Goal: Find specific page/section: Find specific page/section

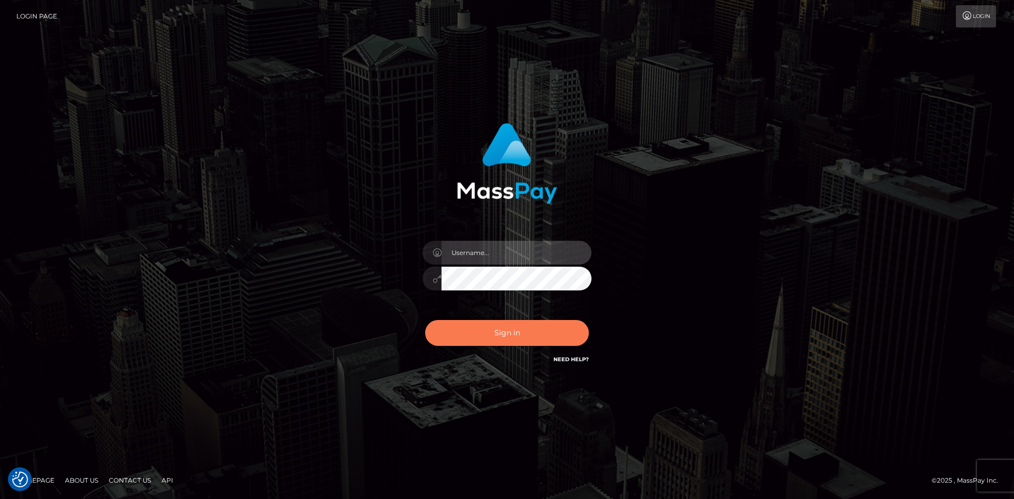
type input "tinan"
click at [490, 322] on button "Sign in" at bounding box center [507, 333] width 164 height 26
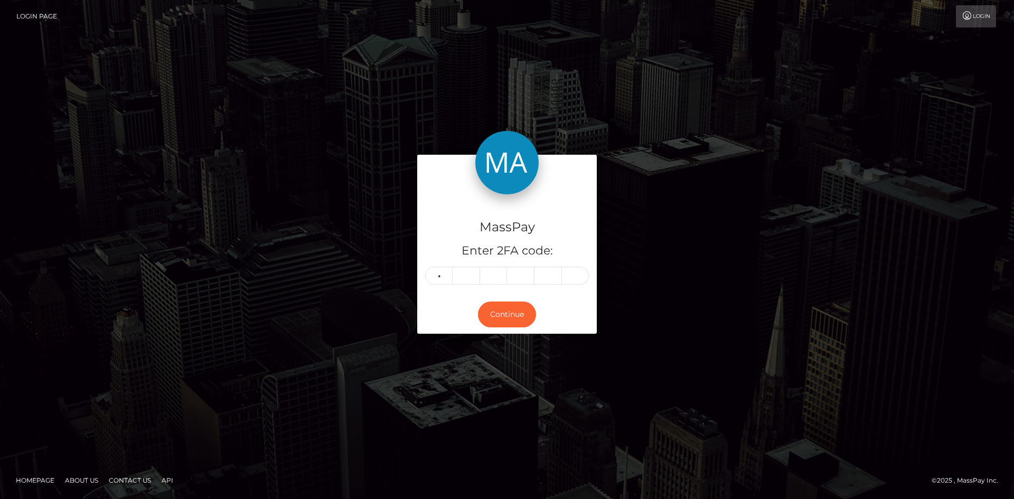
type input "3"
type input "8"
type input "2"
type input "1"
type input "5"
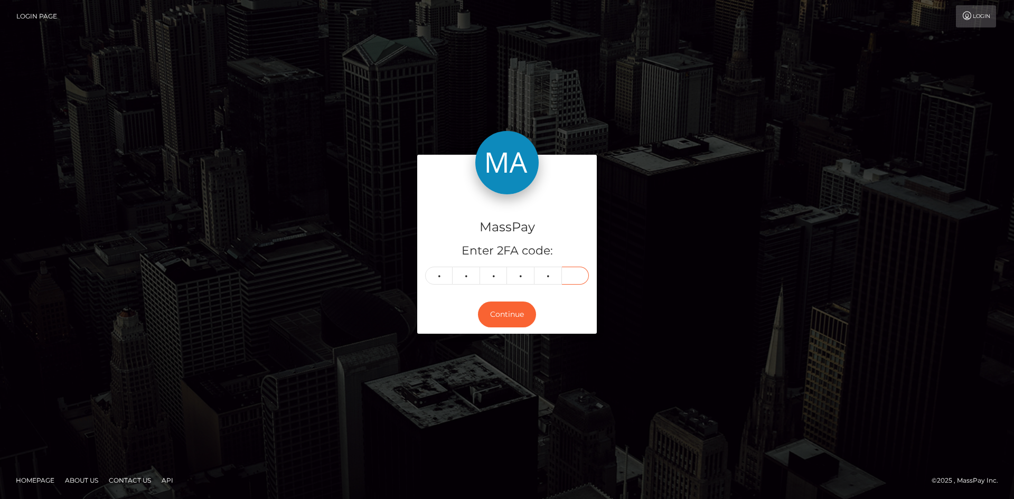
type input "7"
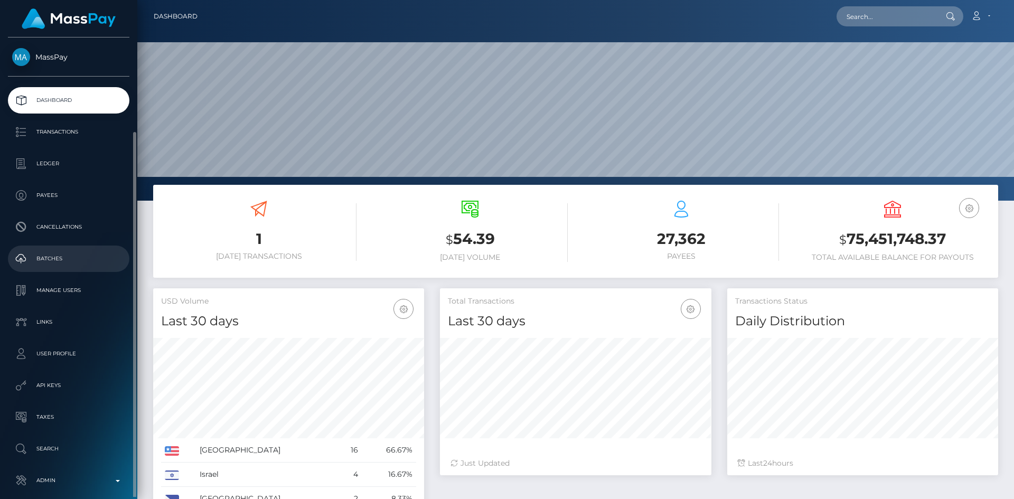
scroll to position [50, 0]
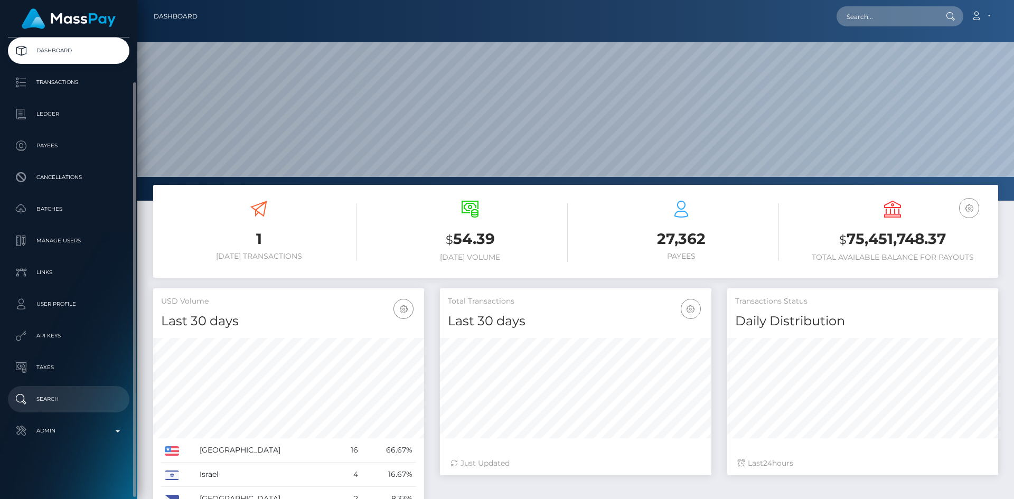
click at [67, 403] on p "Search" at bounding box center [68, 399] width 113 height 16
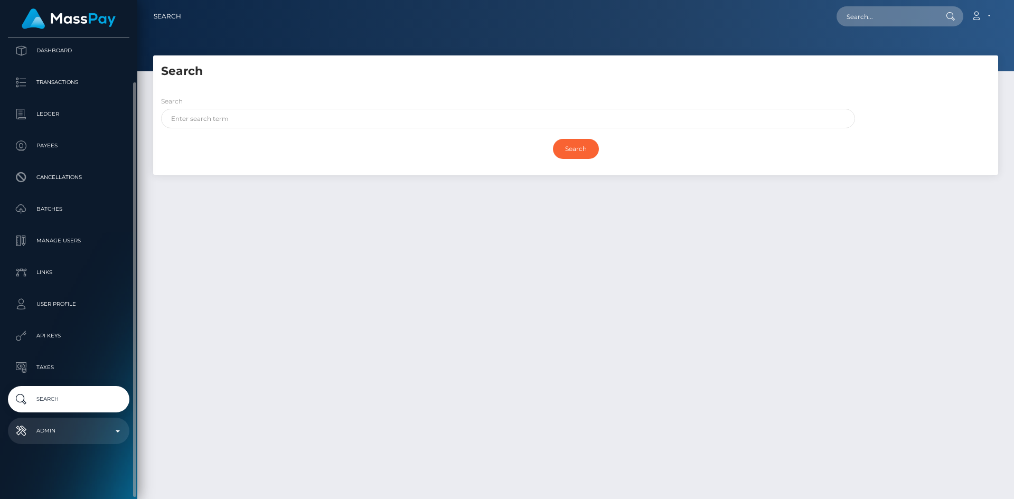
click at [73, 424] on p "Admin" at bounding box center [68, 431] width 113 height 16
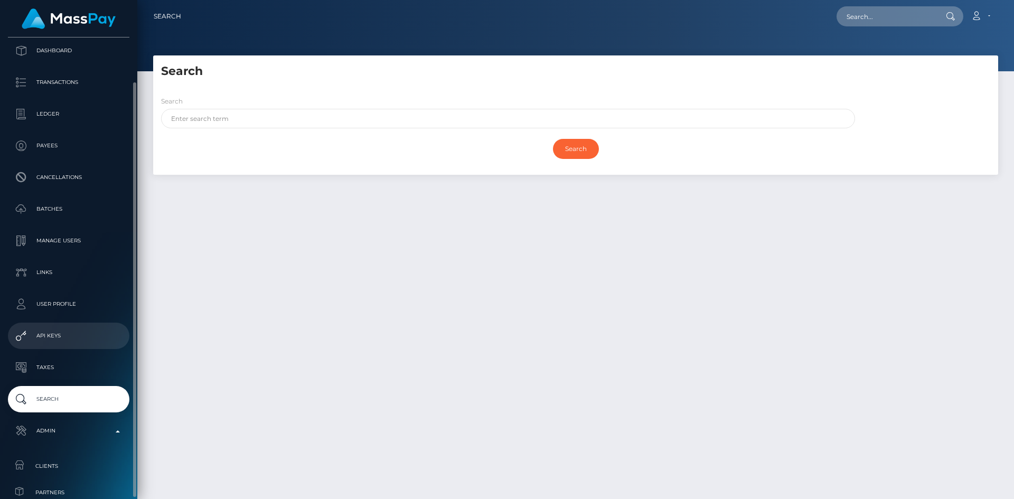
scroll to position [323, 0]
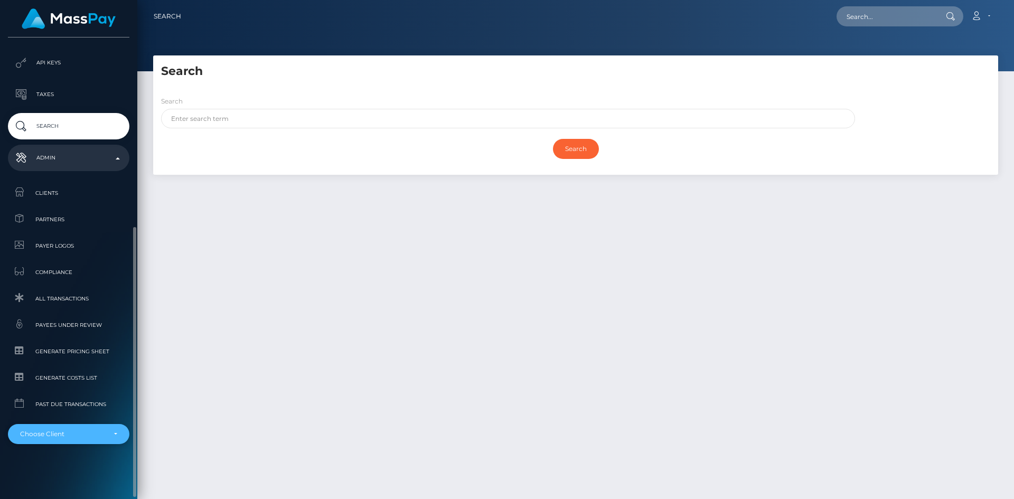
click at [74, 431] on div "Choose Client" at bounding box center [62, 434] width 85 height 8
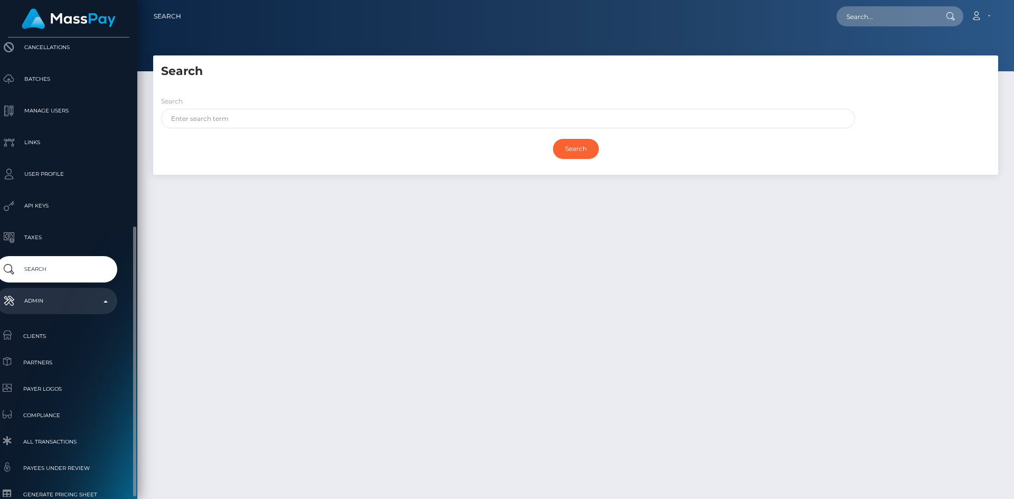
scroll to position [323, 12]
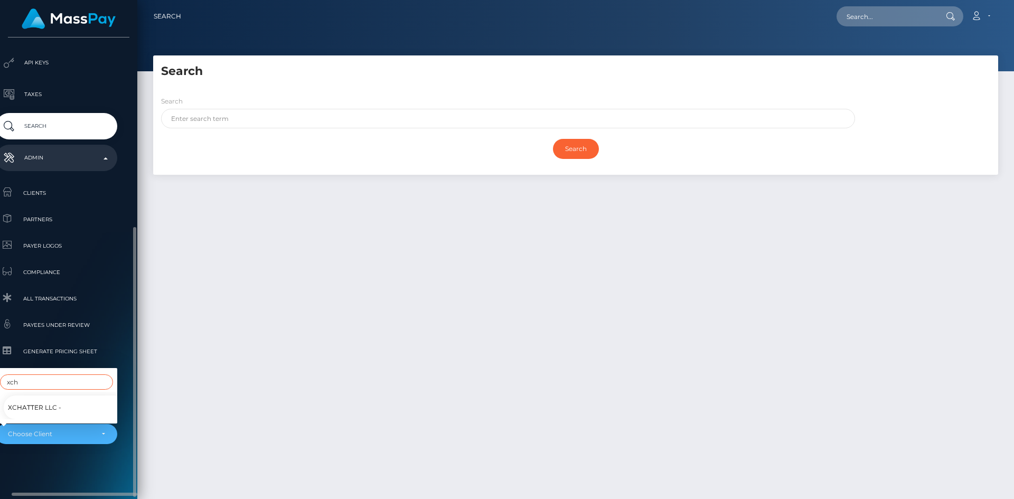
type input "xch"
drag, startPoint x: 34, startPoint y: 400, endPoint x: 46, endPoint y: 403, distance: 12.0
click at [34, 401] on span "XChatter LLC -" at bounding box center [34, 408] width 53 height 14
select select "325"
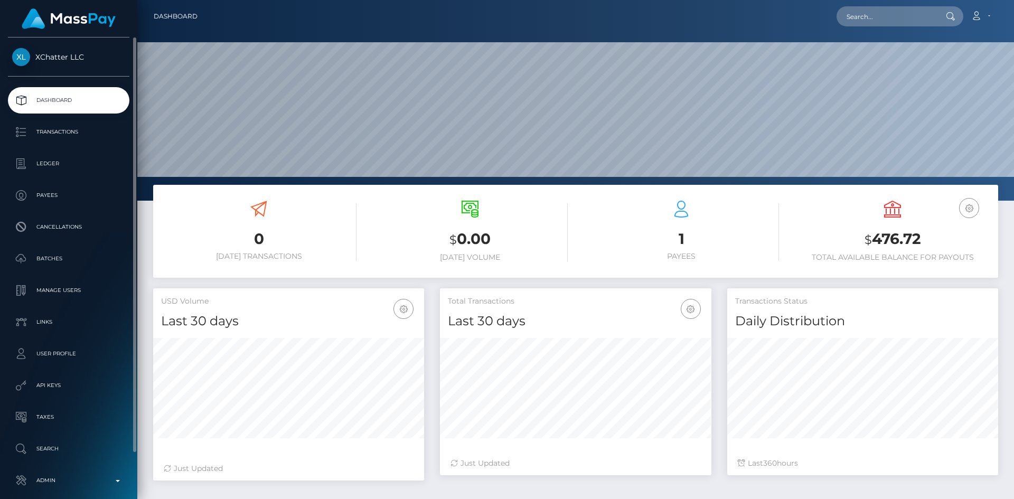
scroll to position [187, 271]
